Goal: Check status

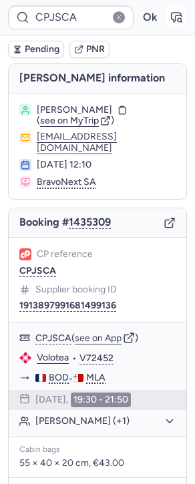
click at [170, 19] on icon "button" at bounding box center [176, 17] width 13 height 13
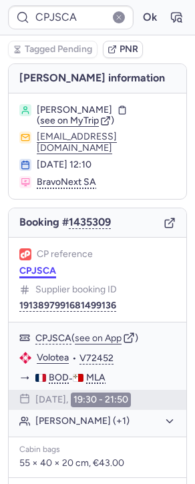
click at [40, 266] on button "CPJSCA" at bounding box center [37, 271] width 37 height 11
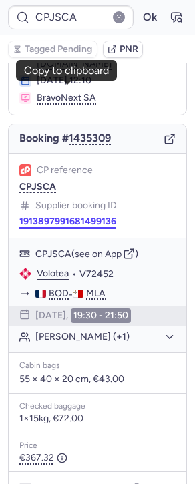
scroll to position [204, 0]
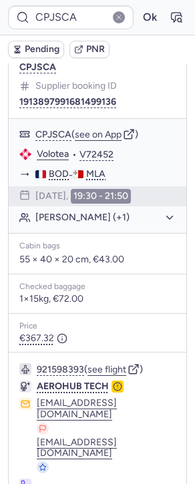
type input "CP5FA5"
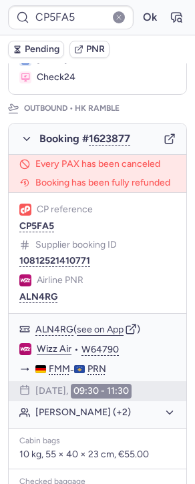
scroll to position [78, 0]
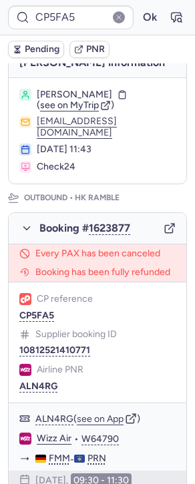
click at [164, 229] on icon "button" at bounding box center [170, 229] width 12 height 12
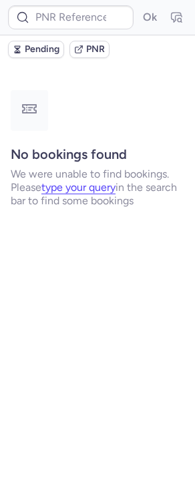
scroll to position [0, 0]
type input "CP8TE4"
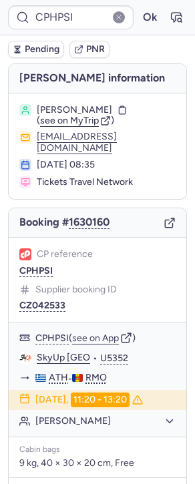
type input "CPKKWX"
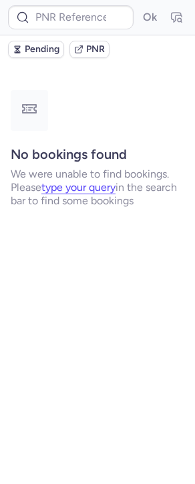
type input "CPKKWX"
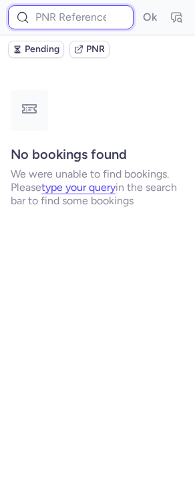
click at [62, 16] on input at bounding box center [71, 17] width 126 height 24
paste input "DT1744229777196026"
type input "DT1744229777196026"
click at [139, 7] on button "Ok" at bounding box center [149, 17] width 21 height 21
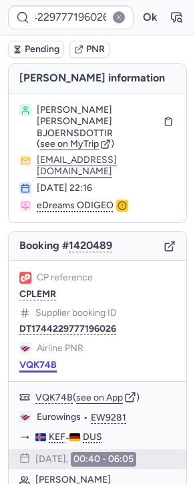
scroll to position [0, 0]
click at [47, 360] on button "VQK74B" at bounding box center [37, 365] width 37 height 11
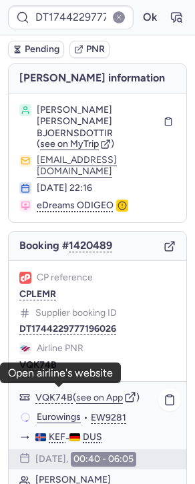
click at [53, 412] on link "Eurowings" at bounding box center [59, 418] width 44 height 12
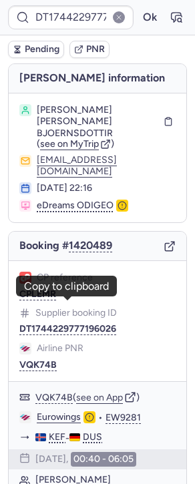
scroll to position [37, 0]
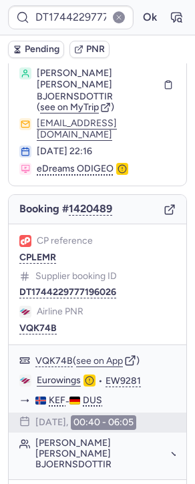
drag, startPoint x: 76, startPoint y: 468, endPoint x: 69, endPoint y: 426, distance: 42.6
click at [68, 438] on button "[PERSON_NAME] [PERSON_NAME] BJOERNSDOTTIR" at bounding box center [105, 454] width 140 height 32
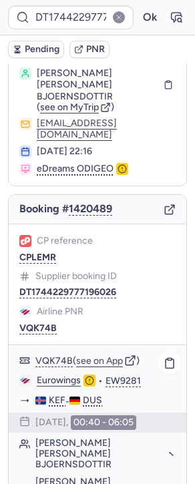
copy span "[PERSON_NAME]"
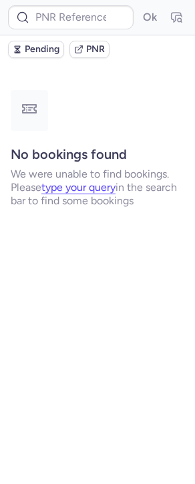
scroll to position [0, 0]
type input "CPPFFC"
